Goal: Task Accomplishment & Management: Manage account settings

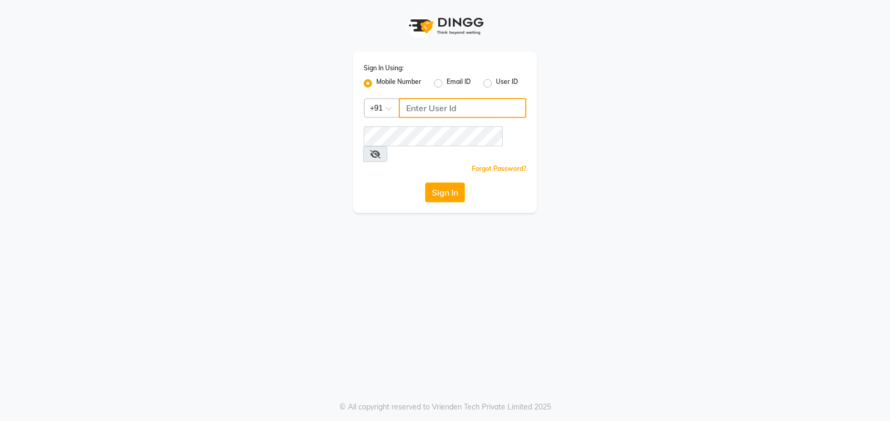
click at [411, 109] on input "Username" at bounding box center [463, 108] width 128 height 20
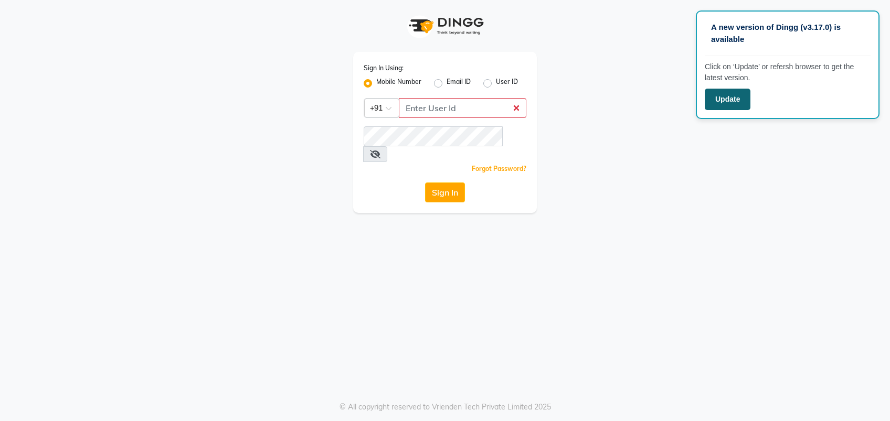
click at [726, 105] on button "Update" at bounding box center [728, 100] width 46 height 22
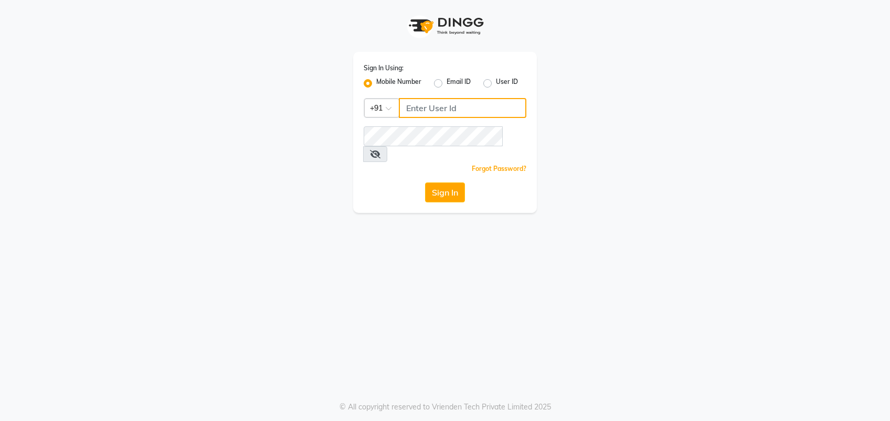
click at [437, 109] on input "Username" at bounding box center [463, 108] width 128 height 20
type input "8273644996"
click at [431, 183] on button "Sign In" at bounding box center [445, 193] width 40 height 20
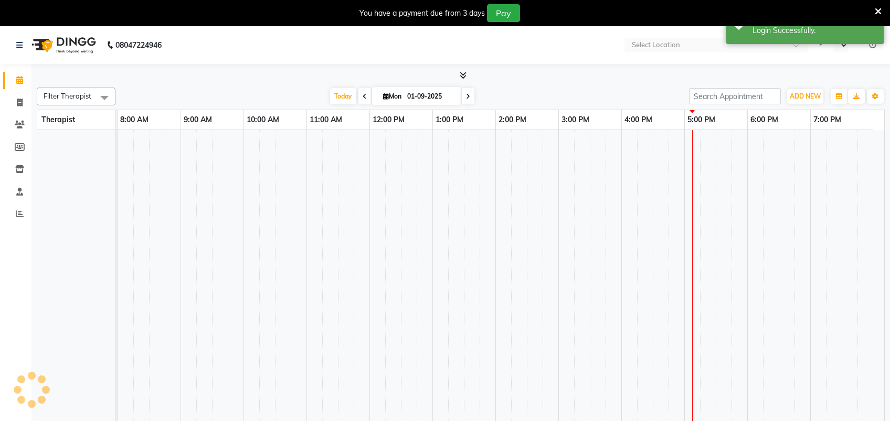
select select "en"
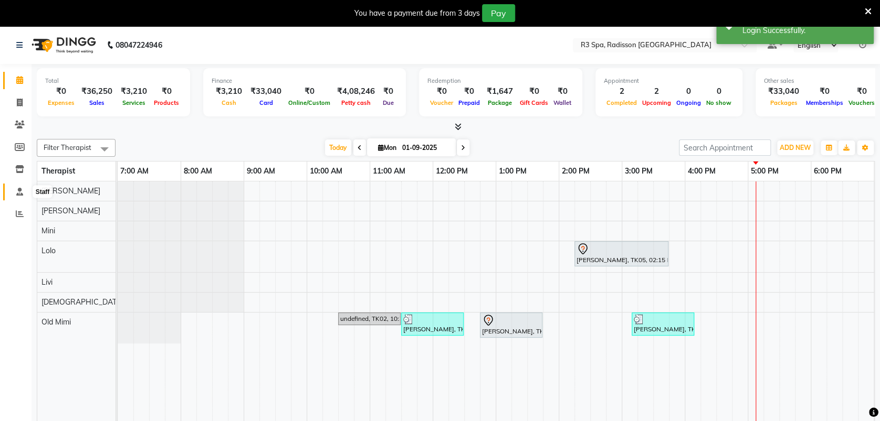
click at [19, 189] on icon at bounding box center [19, 192] width 7 height 8
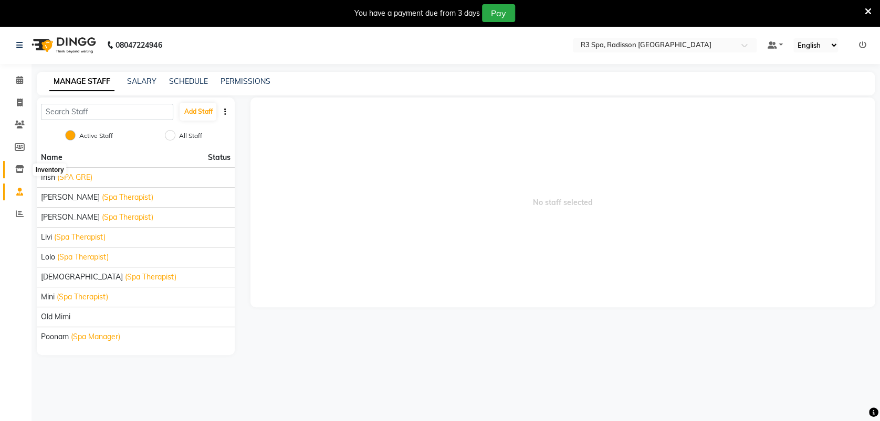
click at [19, 165] on icon at bounding box center [19, 169] width 9 height 8
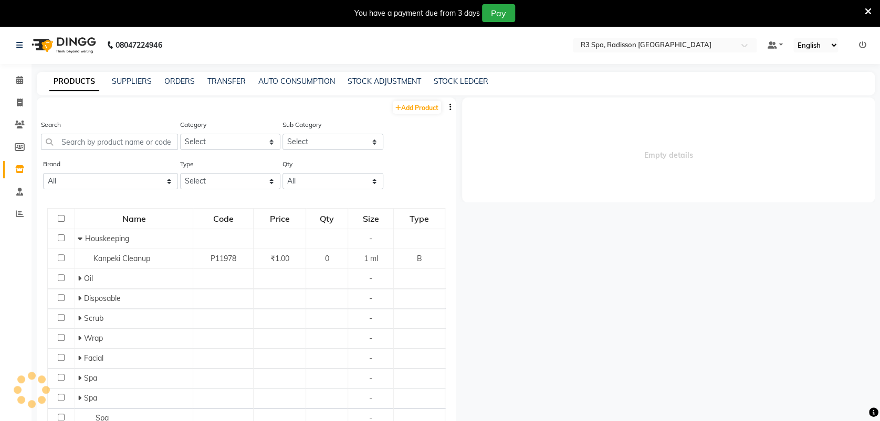
select select
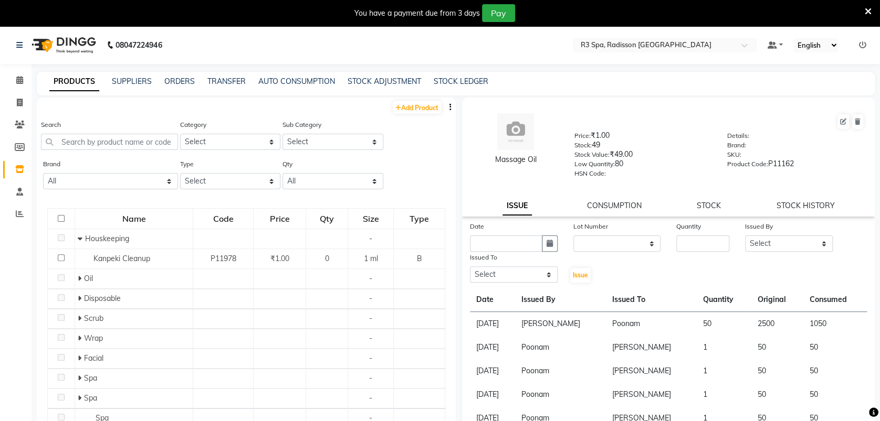
click at [109, 198] on div "Name Code Price Qty Size Type Houskeeping - Kanpeki Cleanup P11978 ₹1.00 0 1 ml…" at bounding box center [246, 379] width 419 height 362
click at [86, 141] on input "text" at bounding box center [109, 142] width 137 height 16
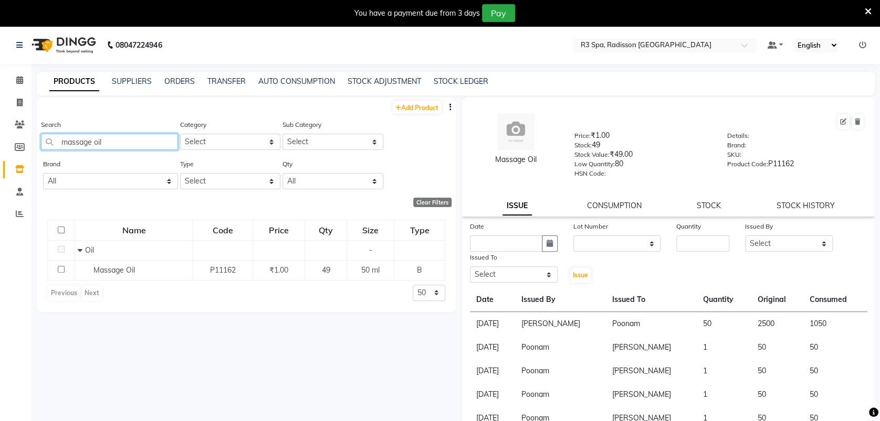
click at [130, 139] on input "massage oil" at bounding box center [109, 142] width 137 height 16
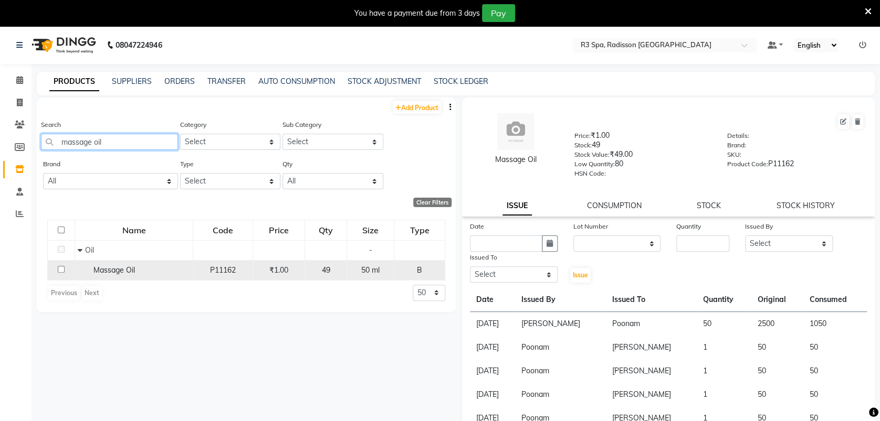
type input "massage oil"
click at [128, 272] on span "Massage Oil" at bounding box center [113, 270] width 41 height 9
select select
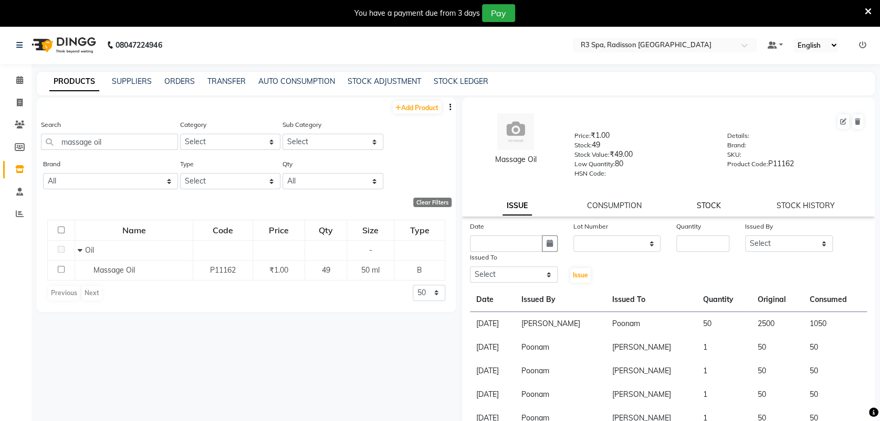
click at [701, 204] on link "STOCK" at bounding box center [708, 205] width 24 height 9
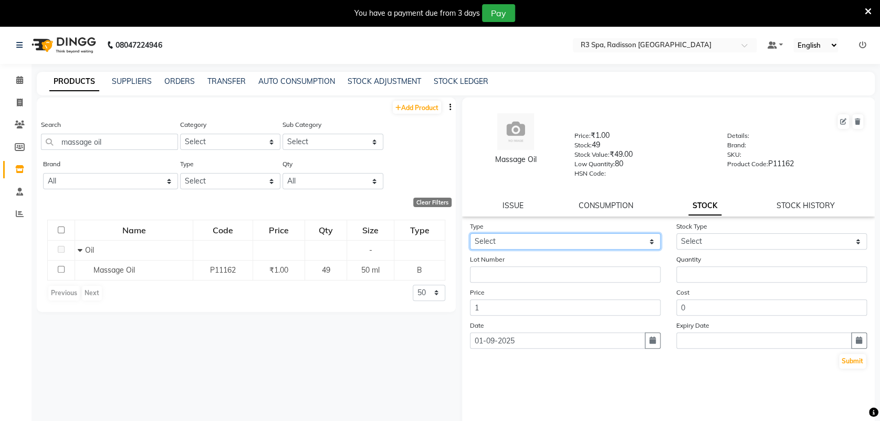
click at [653, 240] on select "Select In Out" at bounding box center [565, 242] width 191 height 16
select select "in"
click at [470, 234] on select "Select In Out" at bounding box center [565, 242] width 191 height 16
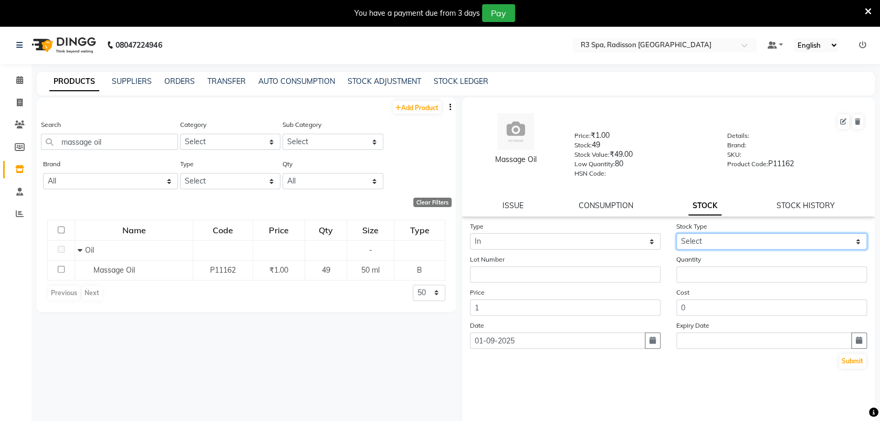
click at [859, 239] on select "Select New Stock Adjustment Return Other" at bounding box center [771, 242] width 191 height 16
select select "new stock"
click at [676, 234] on select "Select New Stock Adjustment Return Other" at bounding box center [771, 242] width 191 height 16
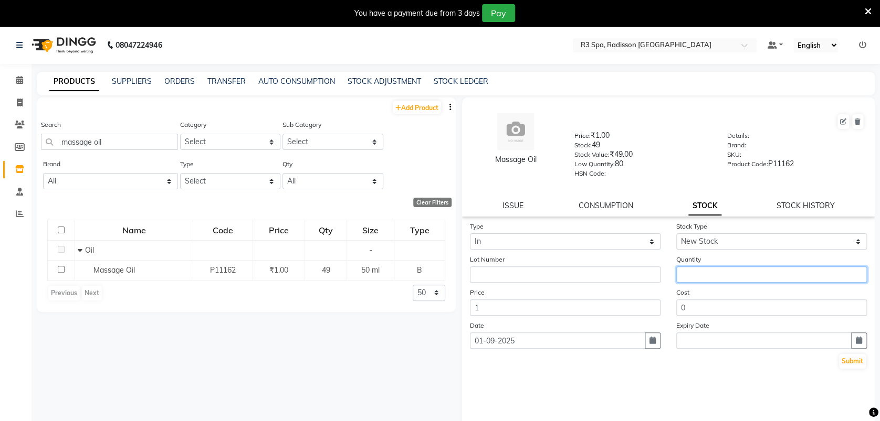
click at [723, 278] on input "number" at bounding box center [771, 275] width 191 height 16
type input "300"
click at [852, 360] on button "Submit" at bounding box center [852, 361] width 27 height 15
click at [18, 125] on icon at bounding box center [20, 125] width 10 height 8
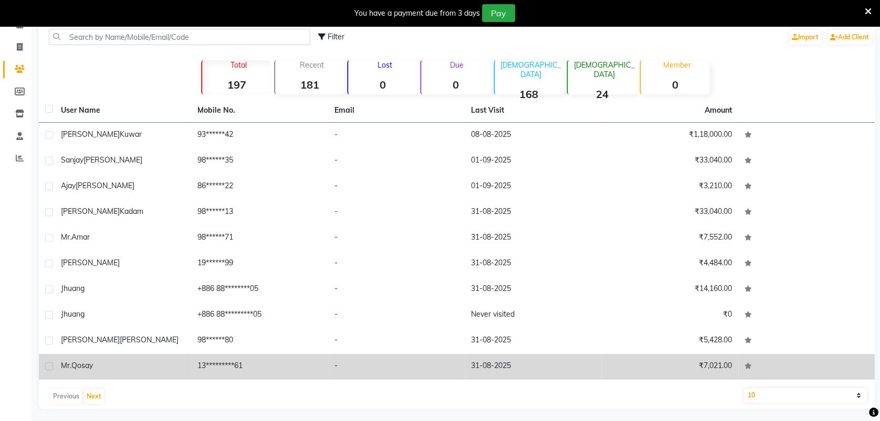
scroll to position [59, 0]
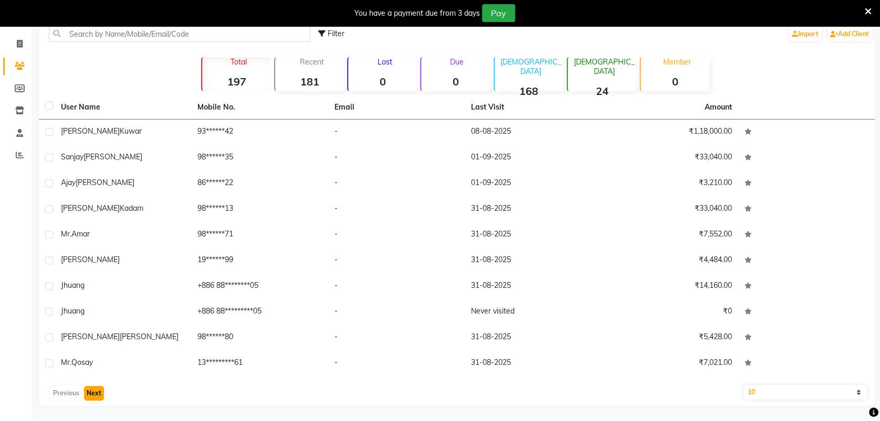
click at [94, 390] on button "Next" at bounding box center [94, 393] width 20 height 15
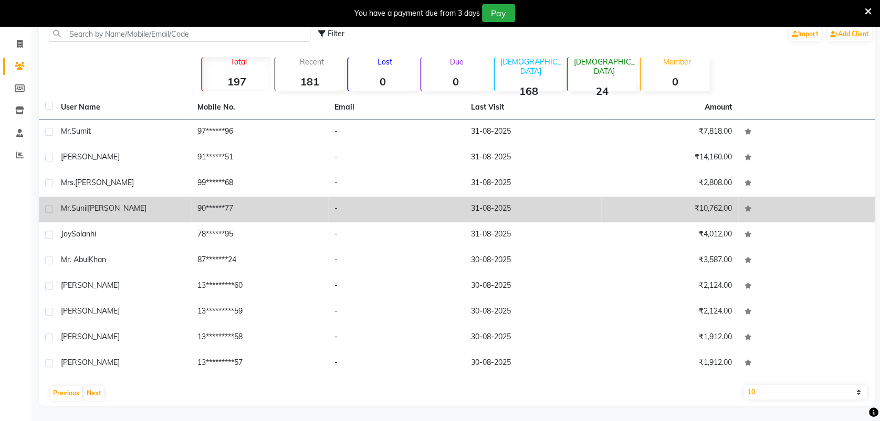
click at [101, 209] on span "Mathew" at bounding box center [117, 208] width 59 height 9
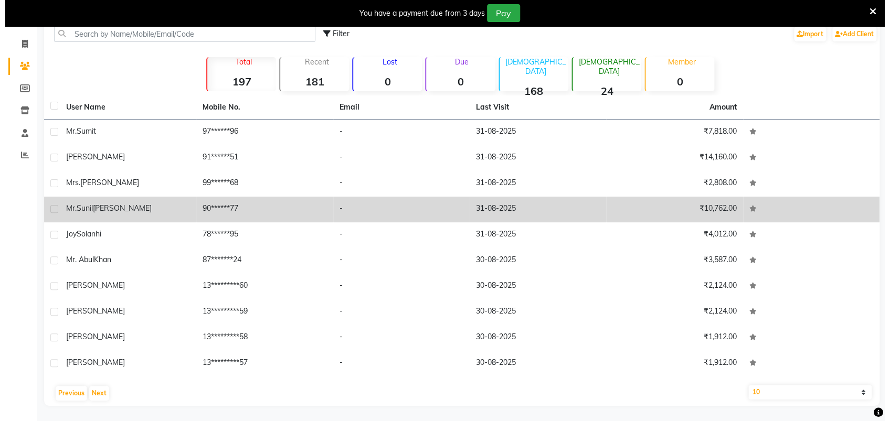
scroll to position [50, 0]
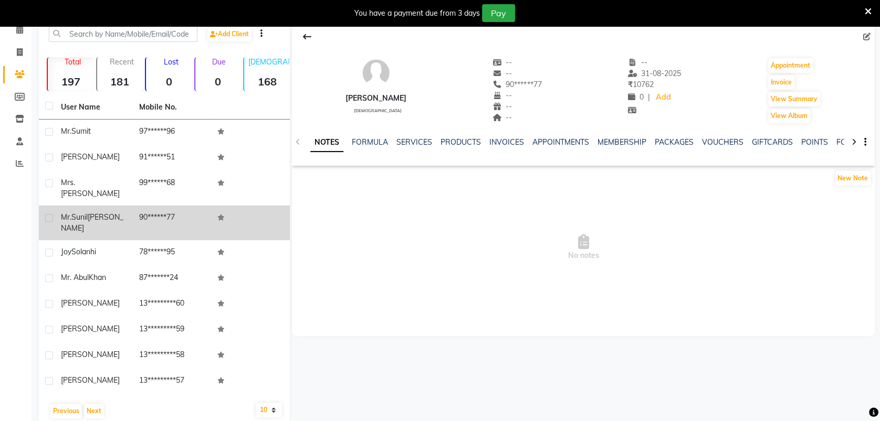
click at [181, 206] on td "90******77" at bounding box center [172, 223] width 78 height 35
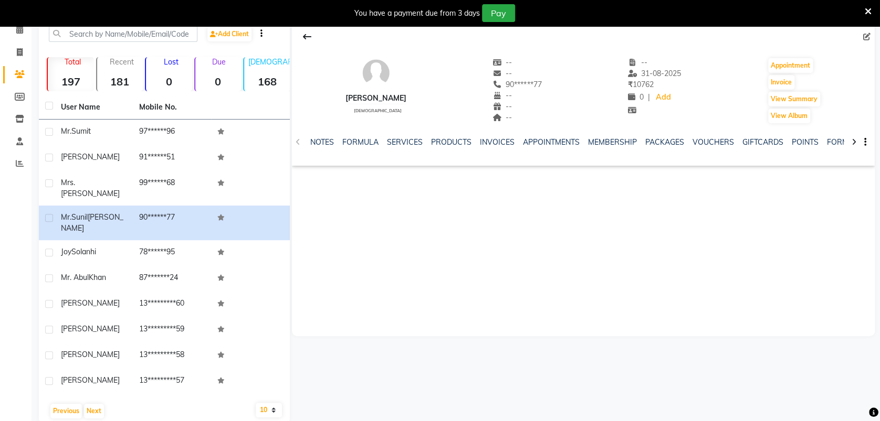
click at [857, 141] on div at bounding box center [854, 141] width 12 height 20
drag, startPoint x: 857, startPoint y: 141, endPoint x: 816, endPoint y: 140, distance: 41.5
click at [816, 140] on link "FORMS" at bounding box center [823, 142] width 26 height 9
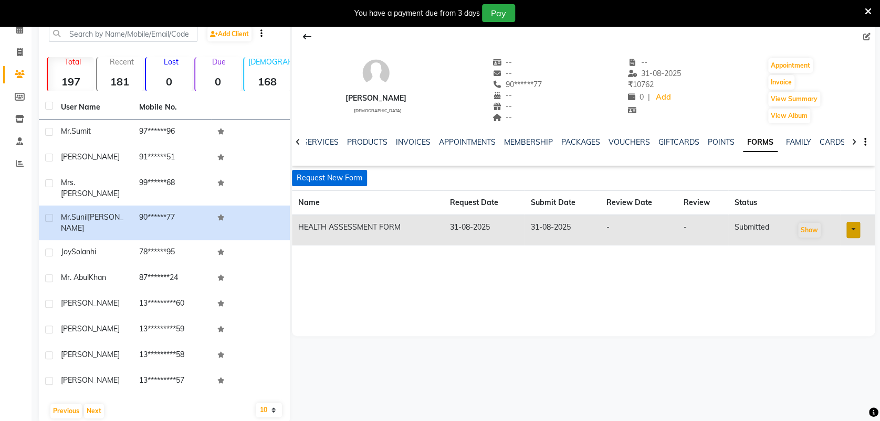
click at [312, 176] on button "Request New Form" at bounding box center [329, 178] width 75 height 16
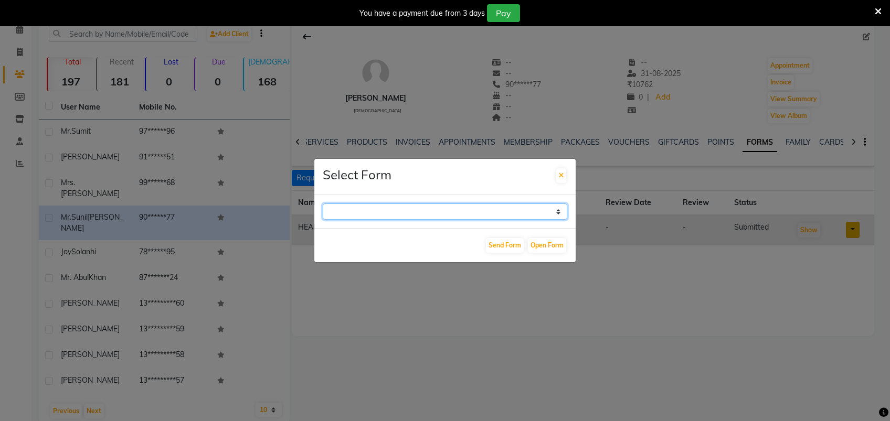
click at [561, 214] on select "GUEST FEEDBACK FORM HEALTH ASSESSMENT FORM" at bounding box center [445, 212] width 245 height 16
select select "204"
click at [323, 204] on select "GUEST FEEDBACK FORM HEALTH ASSESSMENT FORM" at bounding box center [445, 212] width 245 height 16
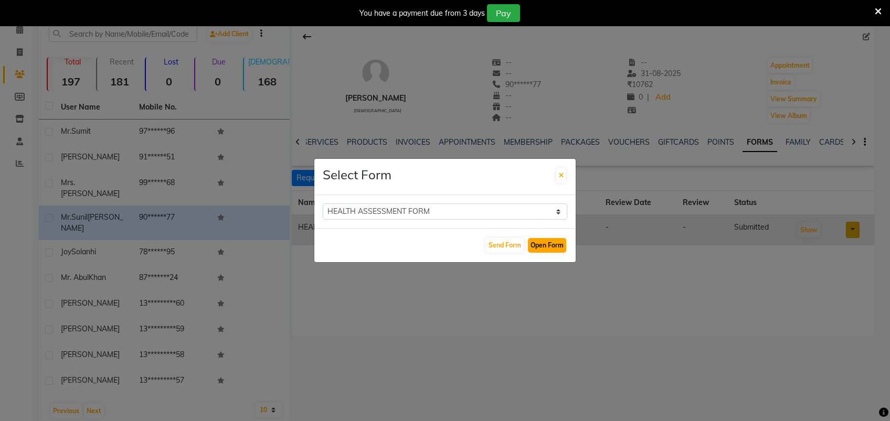
click at [548, 241] on button "Open Form" at bounding box center [547, 245] width 38 height 15
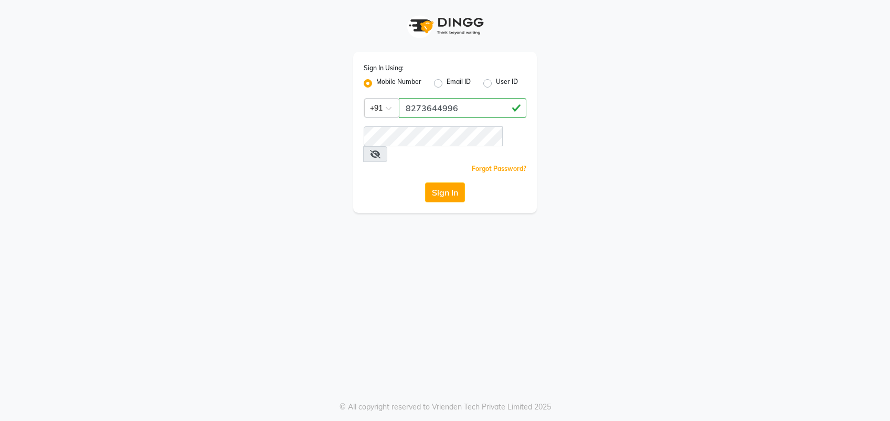
type input "8273644996"
click at [425, 183] on button "Sign In" at bounding box center [445, 193] width 40 height 20
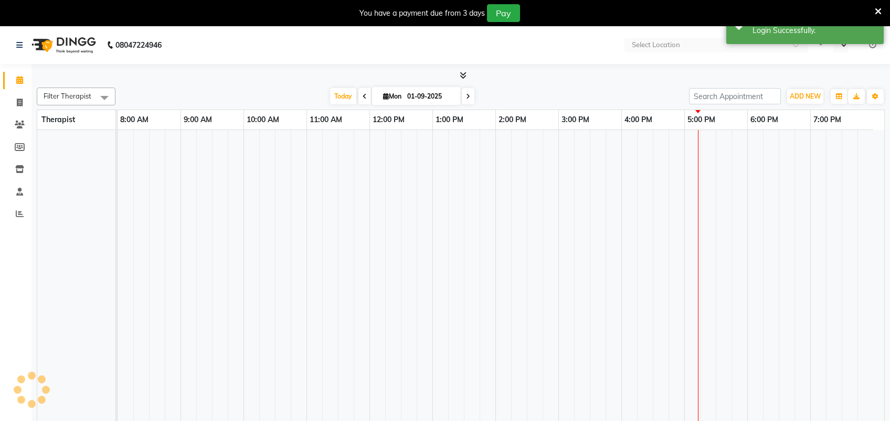
select select "en"
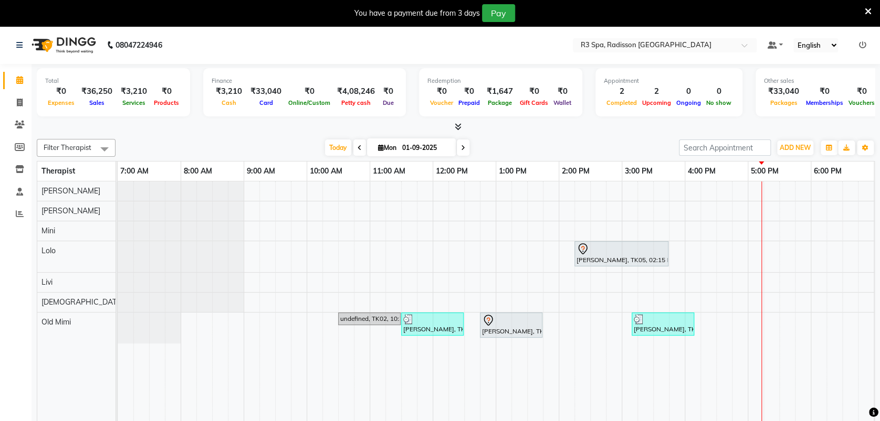
click at [357, 145] on icon at bounding box center [359, 148] width 4 height 6
type input "31-08-2025"
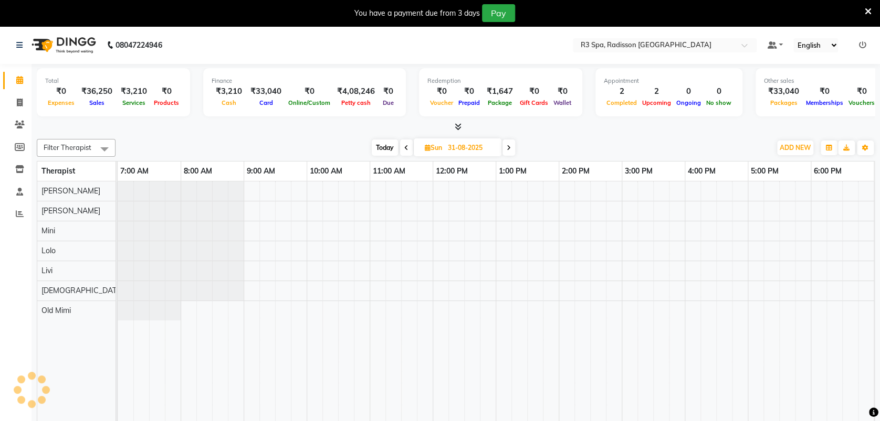
scroll to position [0, 314]
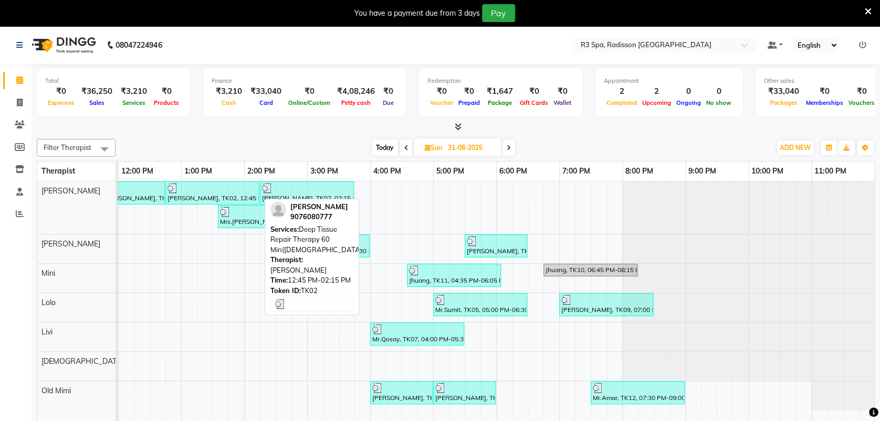
click at [173, 197] on div "Mr.Sunil Mathew, TK02, 12:45 PM-02:15 PM, Deep Tissue Repair Therapy 60 Min(Fem…" at bounding box center [212, 193] width 92 height 20
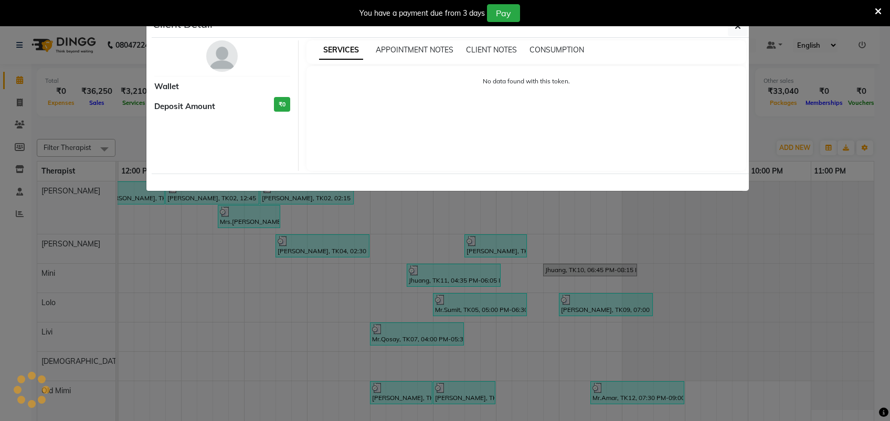
select select "3"
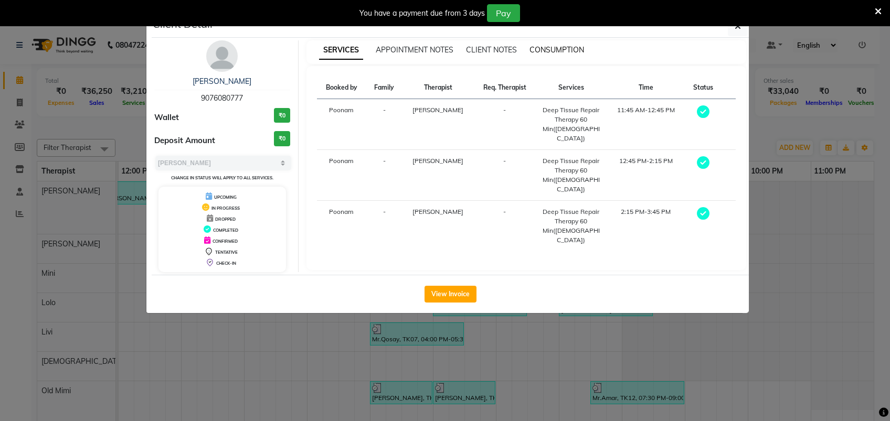
click at [558, 50] on span "CONSUMPTION" at bounding box center [557, 49] width 55 height 9
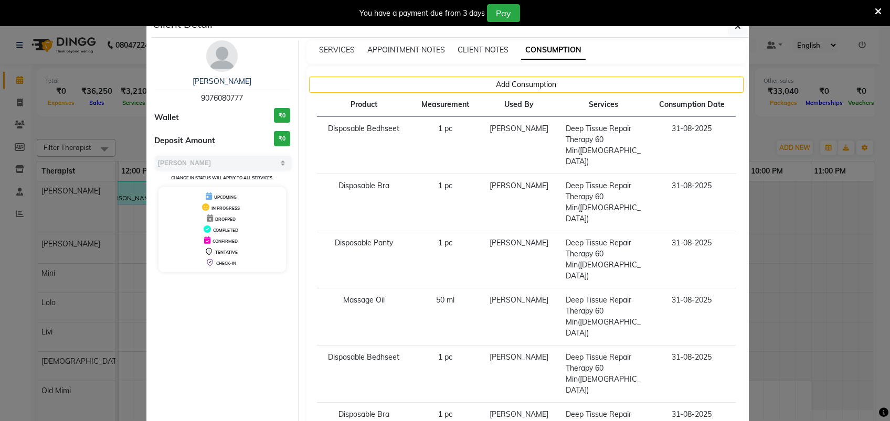
click at [830, 208] on ngb-modal-window "Client Detail Mr.Sunil Mathew 9076080777 Wallet ₹0 Deposit Amount ₹0 Select MAR…" at bounding box center [445, 210] width 890 height 421
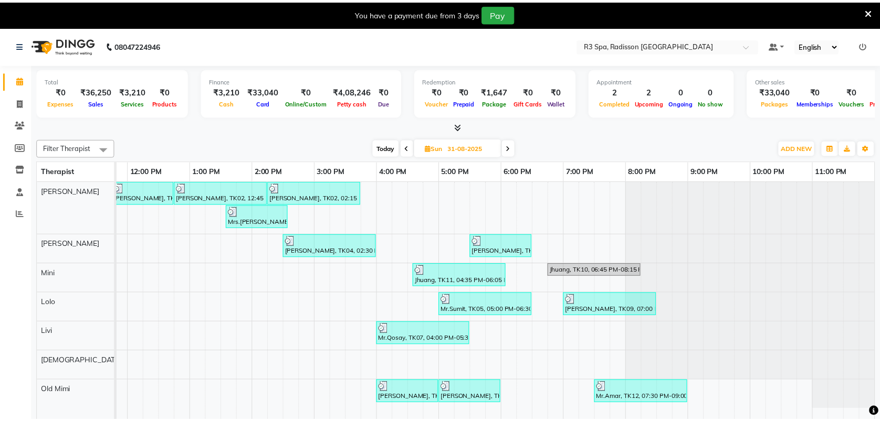
scroll to position [0, 303]
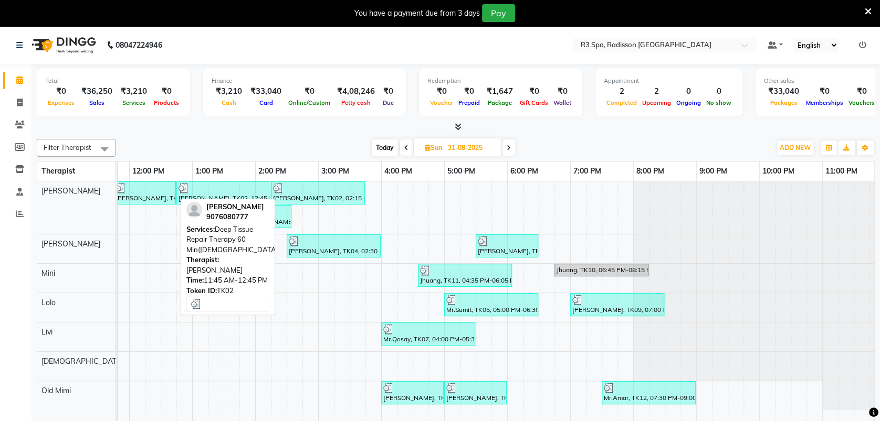
click at [145, 193] on div at bounding box center [144, 188] width 58 height 10
select select "3"
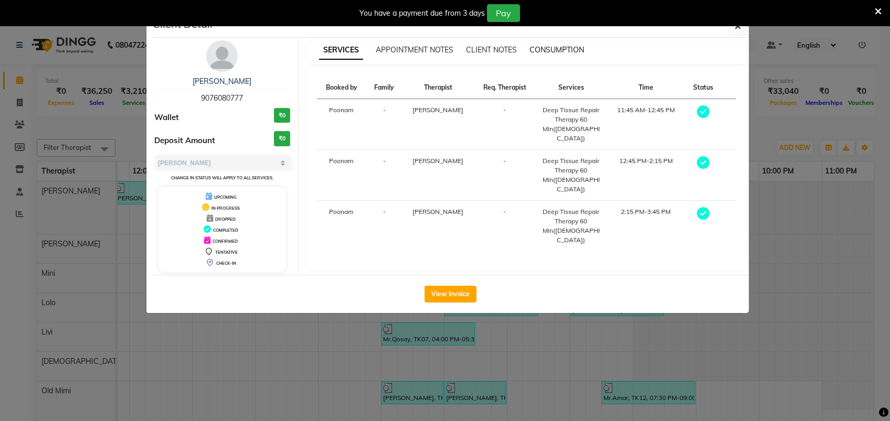
click at [550, 49] on span "CONSUMPTION" at bounding box center [557, 49] width 55 height 9
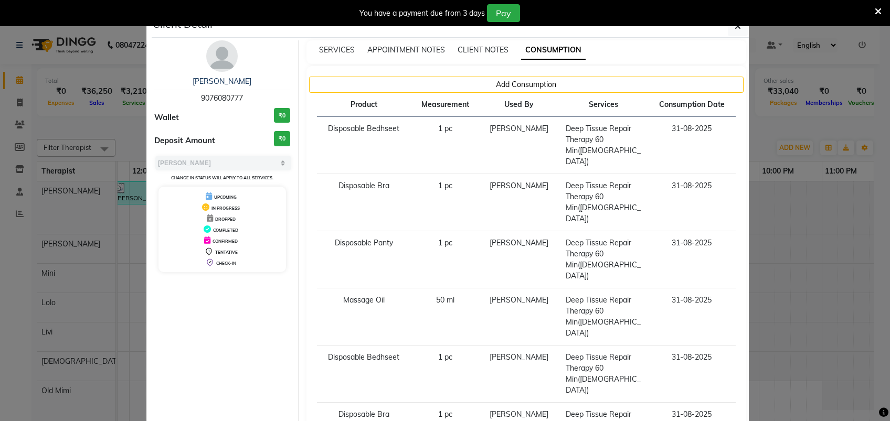
click at [453, 289] on td "50 ml" at bounding box center [445, 317] width 68 height 57
click at [814, 212] on ngb-modal-window "Client Detail Mr.Sunil Mathew 9076080777 Wallet ₹0 Deposit Amount ₹0 Select MAR…" at bounding box center [445, 210] width 890 height 421
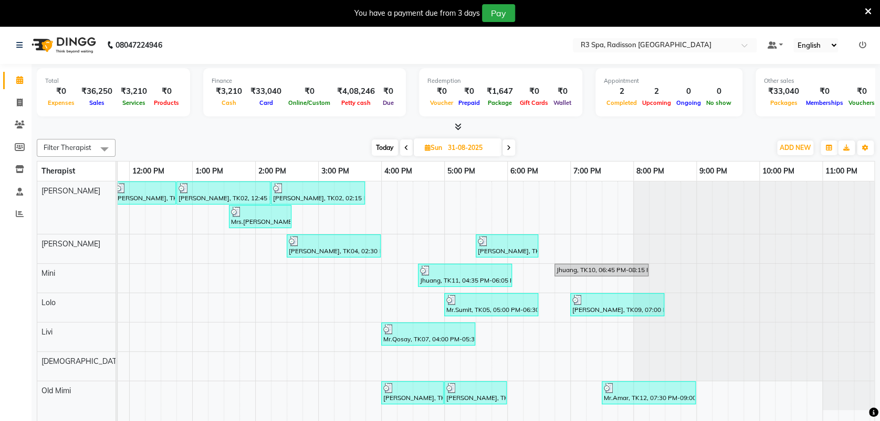
click at [511, 144] on span at bounding box center [508, 148] width 13 height 16
type input "01-09-2025"
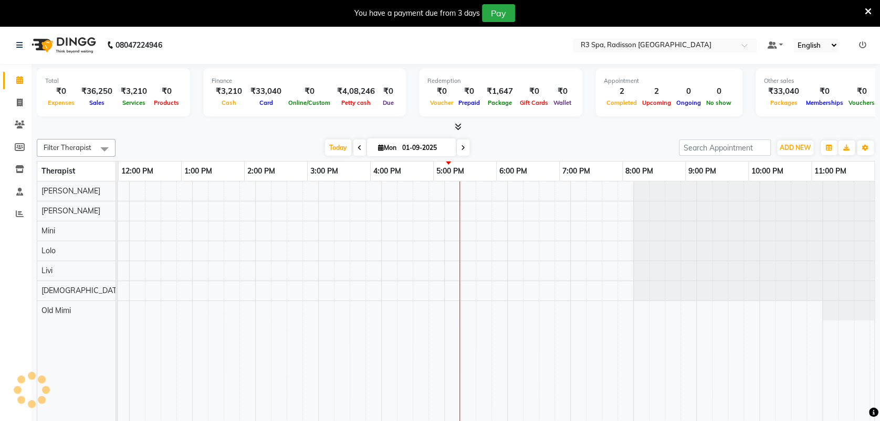
scroll to position [0, 314]
